Goal: Task Accomplishment & Management: Use online tool/utility

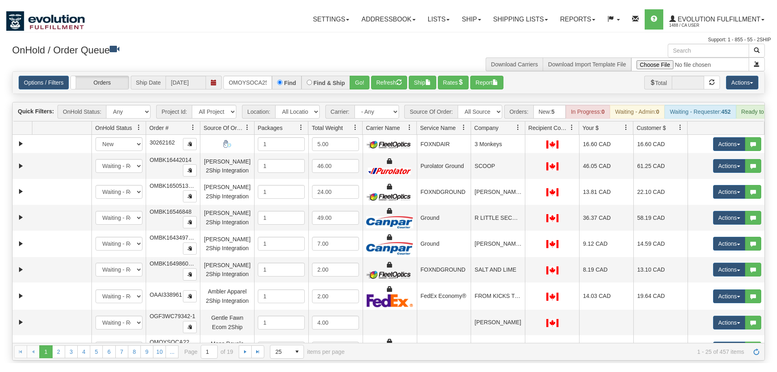
scroll to position [0, 11]
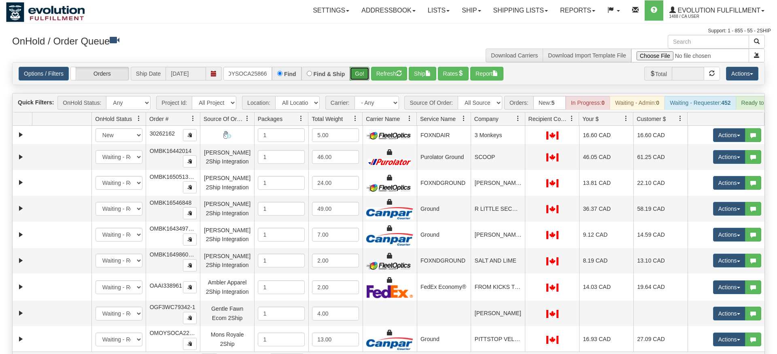
click at [362, 84] on div "Is equal to Is not equal to Contains Does not contains CAD USD EUR ZAR [PERSON_…" at bounding box center [388, 215] width 765 height 307
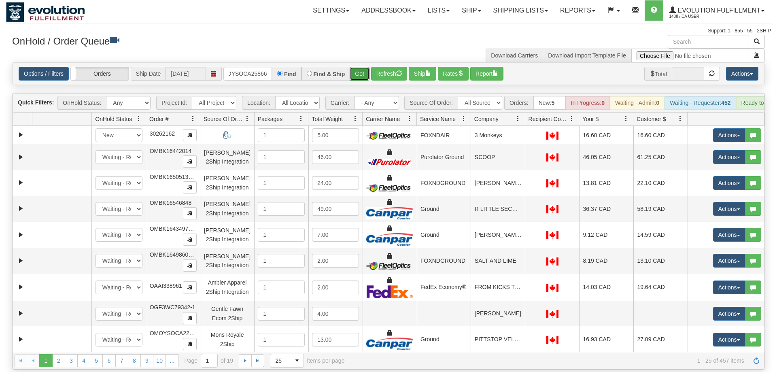
click at [360, 67] on button "Go!" at bounding box center [359, 74] width 20 height 14
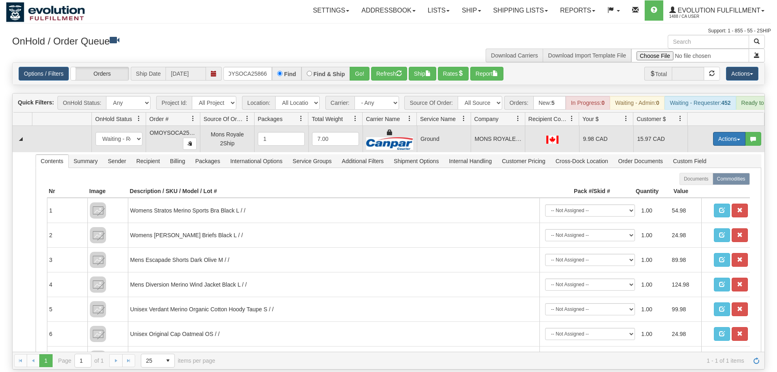
click at [728, 132] on button "Actions" at bounding box center [729, 139] width 32 height 14
click at [707, 172] on span "Rate All Services" at bounding box center [712, 175] width 49 height 6
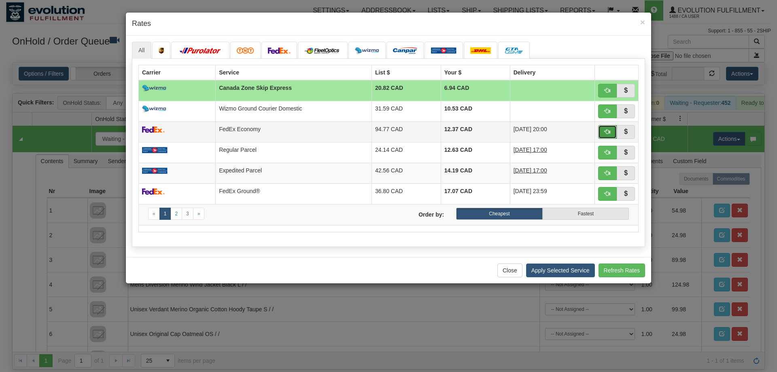
click at [602, 133] on button "button" at bounding box center [607, 132] width 19 height 14
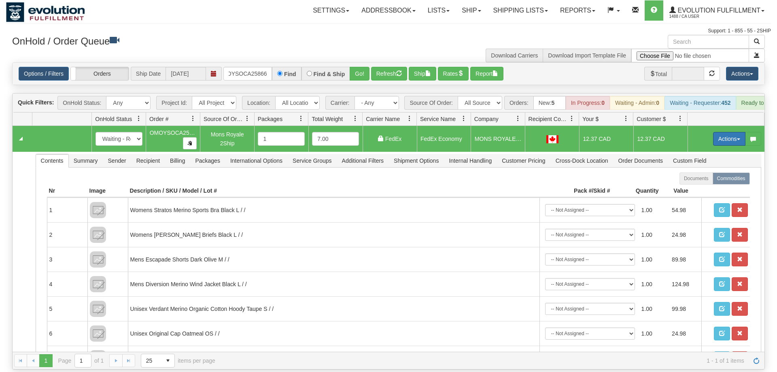
click at [720, 132] on button "Actions" at bounding box center [729, 139] width 32 height 14
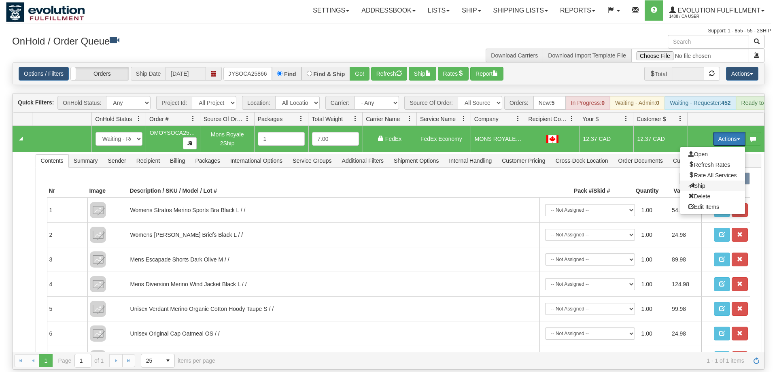
click at [695, 182] on span "Ship" at bounding box center [696, 185] width 17 height 6
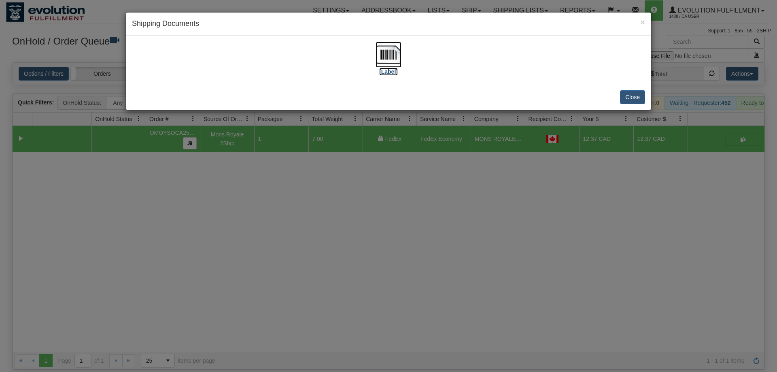
click at [393, 53] on img at bounding box center [388, 55] width 26 height 26
click at [642, 95] on button "Close" at bounding box center [632, 97] width 25 height 14
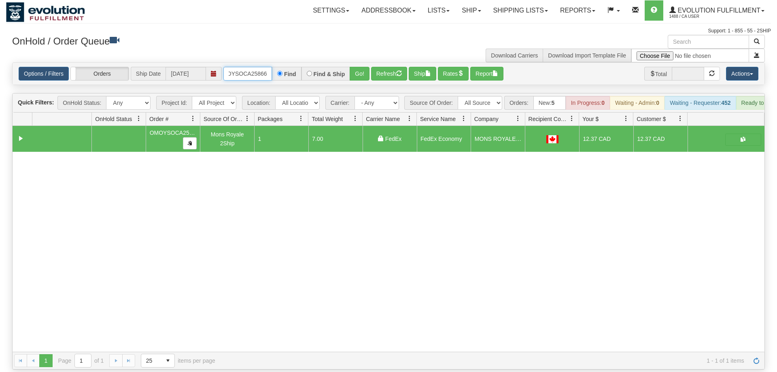
click at [256, 67] on input "OMOYSOCA25866" at bounding box center [247, 74] width 49 height 14
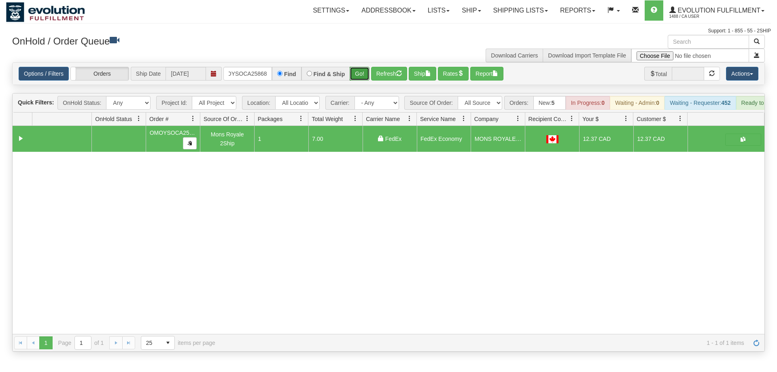
click at [358, 76] on div "Is equal to Is not equal to Contains Does not contains CAD USD EUR ZAR [PERSON_…" at bounding box center [388, 206] width 765 height 289
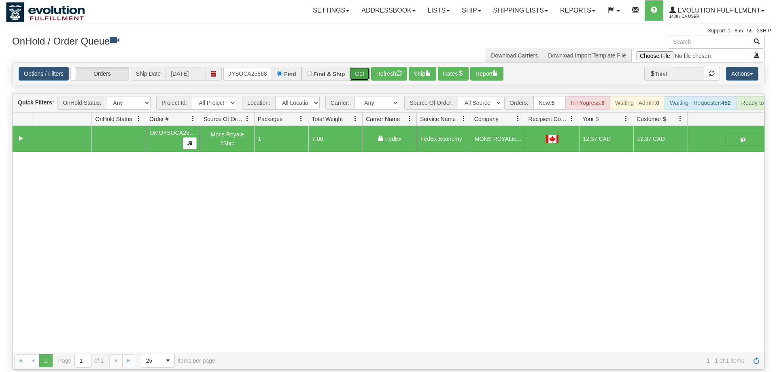
click at [356, 67] on button "Go!" at bounding box center [359, 74] width 20 height 14
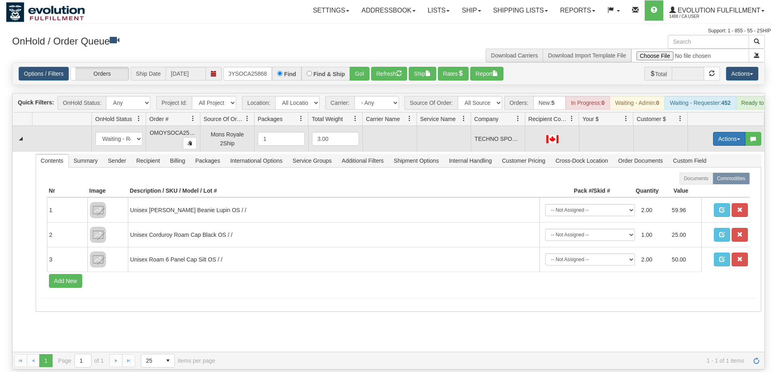
drag, startPoint x: 738, startPoint y: 124, endPoint x: 734, endPoint y: 128, distance: 6.3
click at [737, 132] on button "Actions" at bounding box center [729, 139] width 32 height 14
click at [704, 172] on span "Rate All Services" at bounding box center [712, 175] width 49 height 6
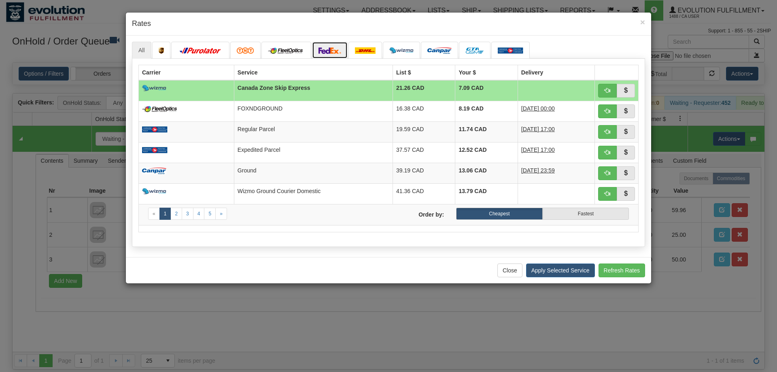
click at [326, 50] on img at bounding box center [329, 50] width 23 height 6
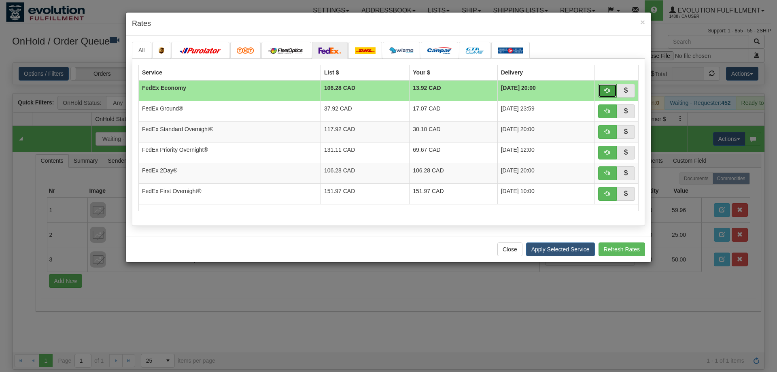
click at [608, 88] on span "button" at bounding box center [607, 90] width 6 height 6
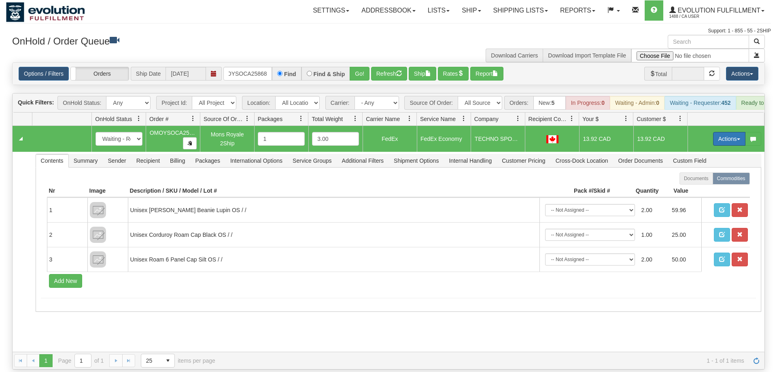
click at [733, 132] on button "Actions" at bounding box center [729, 139] width 32 height 14
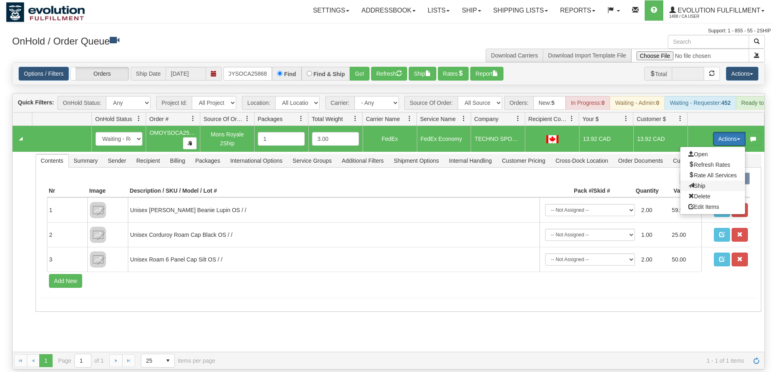
click at [695, 182] on span "Ship" at bounding box center [696, 185] width 17 height 6
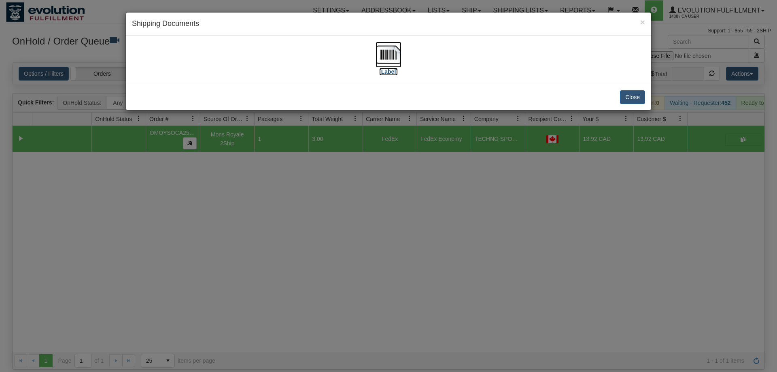
click at [390, 58] on img at bounding box center [388, 55] width 26 height 26
click at [631, 93] on button "Close" at bounding box center [632, 97] width 25 height 14
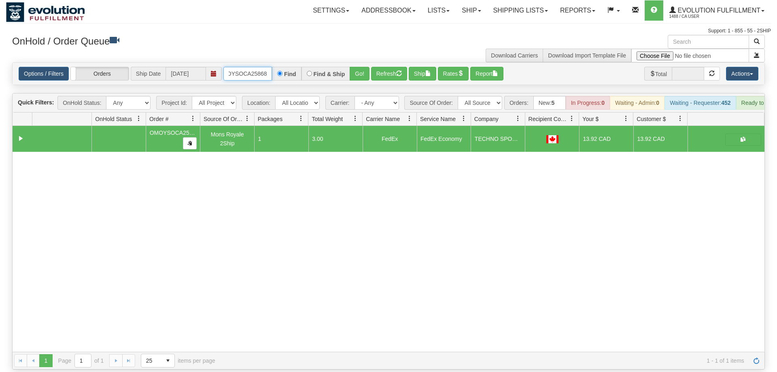
click at [237, 67] on input "OMOYSOCA25868" at bounding box center [247, 74] width 49 height 14
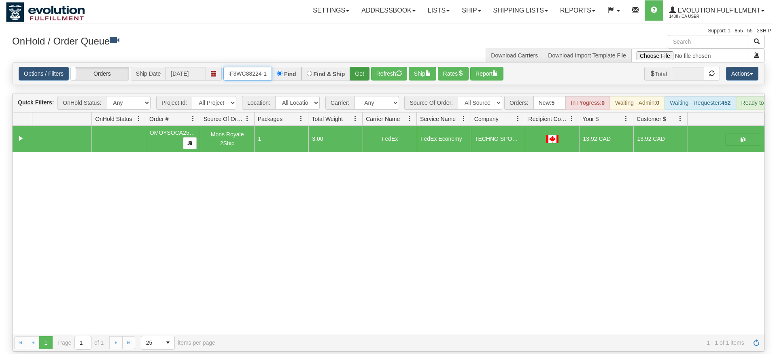
type input "OGF3WC88224-1"
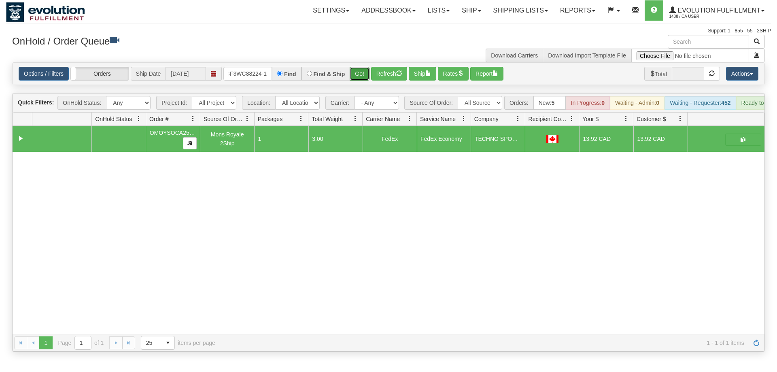
click at [365, 74] on div "Is equal to Is not equal to Contains Does not contains CAD USD EUR ZAR [PERSON_…" at bounding box center [388, 206] width 765 height 289
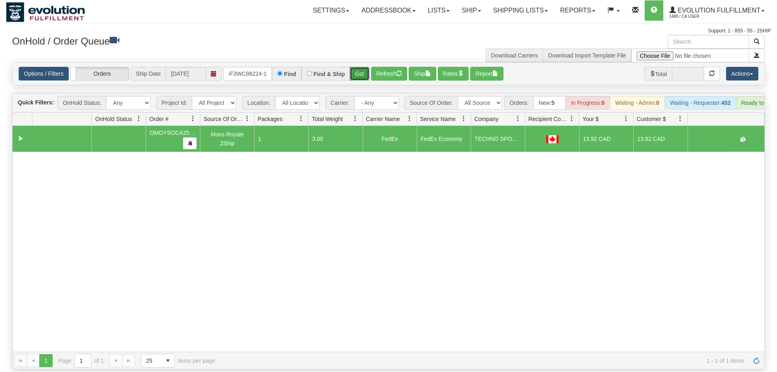
click at [361, 67] on button "Go!" at bounding box center [359, 74] width 20 height 14
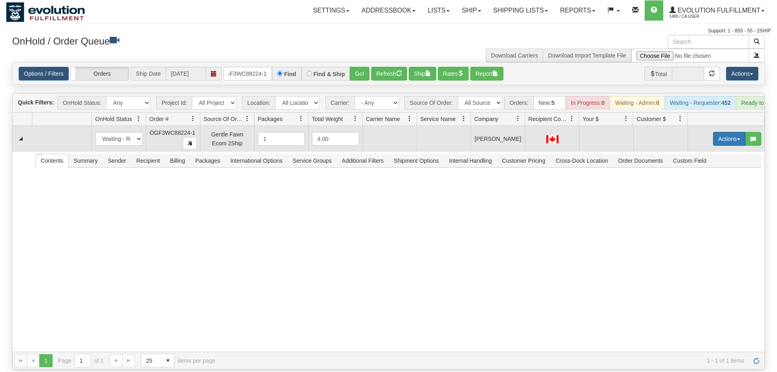
click at [728, 132] on button "Actions" at bounding box center [729, 139] width 32 height 14
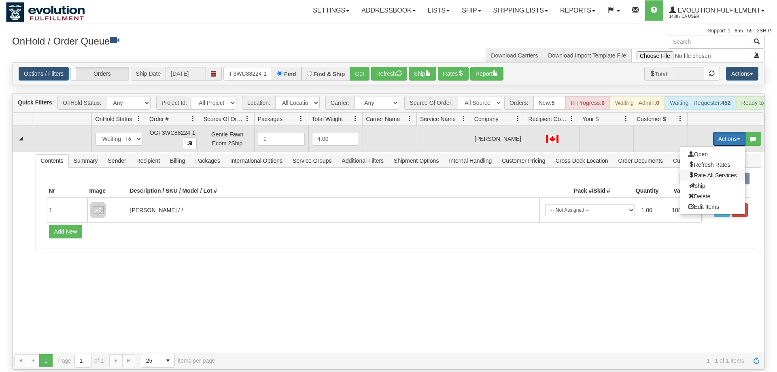
click at [706, 172] on span "Rate All Services" at bounding box center [712, 175] width 49 height 6
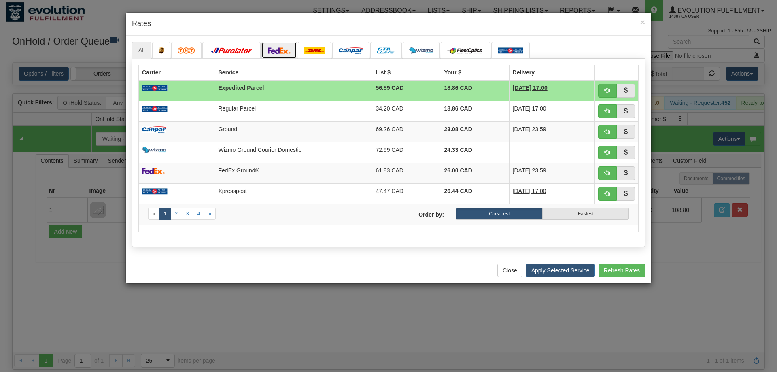
click at [271, 47] on link at bounding box center [279, 50] width 36 height 17
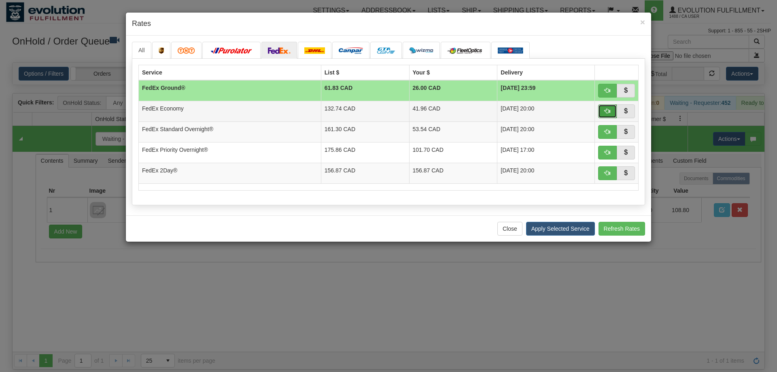
click at [611, 111] on button "button" at bounding box center [607, 111] width 19 height 14
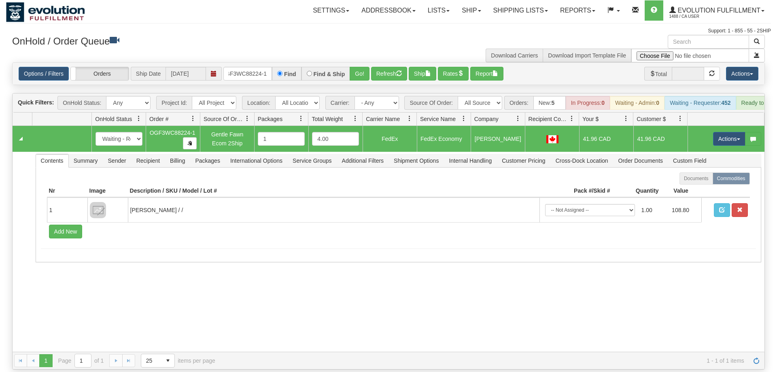
click at [711, 126] on td "Actions Open Refresh Rates Rate All Services Ship Delete Edit Items" at bounding box center [725, 139] width 77 height 26
click at [714, 132] on button "Actions" at bounding box center [729, 139] width 32 height 14
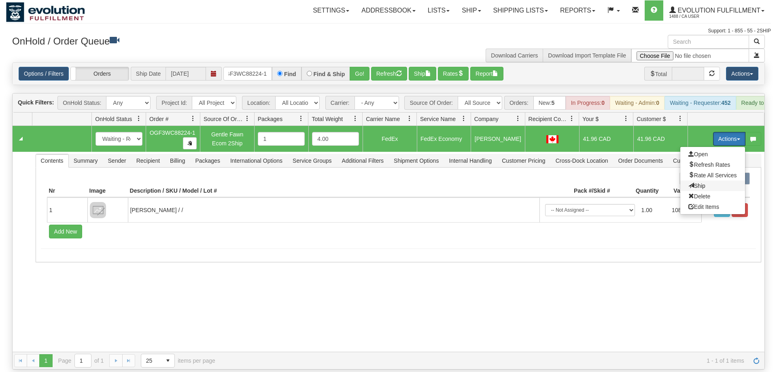
click at [692, 182] on span "Ship" at bounding box center [696, 185] width 17 height 6
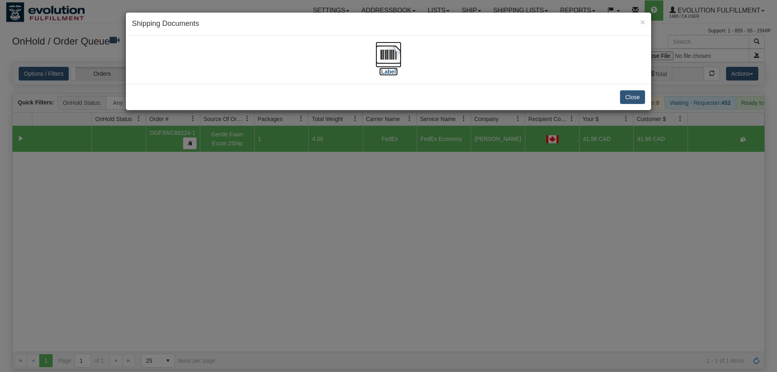
click at [385, 49] on img at bounding box center [388, 55] width 26 height 26
